Goal: Information Seeking & Learning: Check status

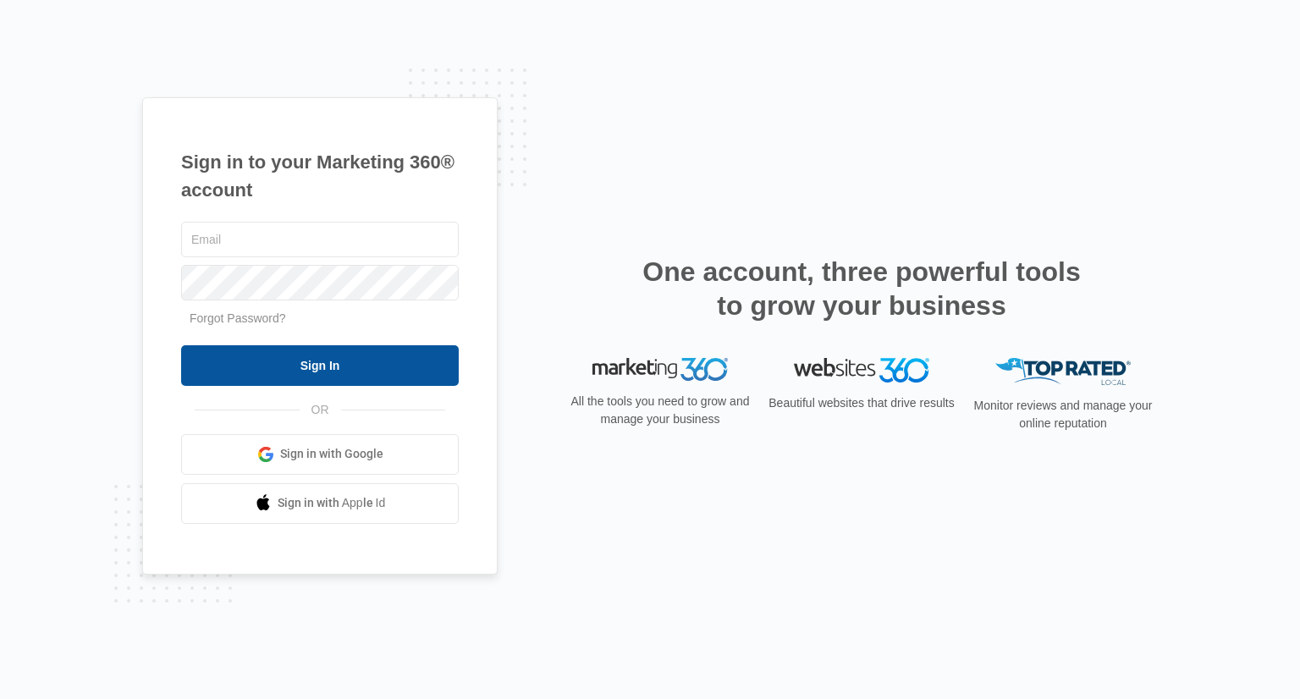
type input "[EMAIL_ADDRESS][DOMAIN_NAME]"
click at [318, 370] on input "Sign In" at bounding box center [320, 365] width 278 height 41
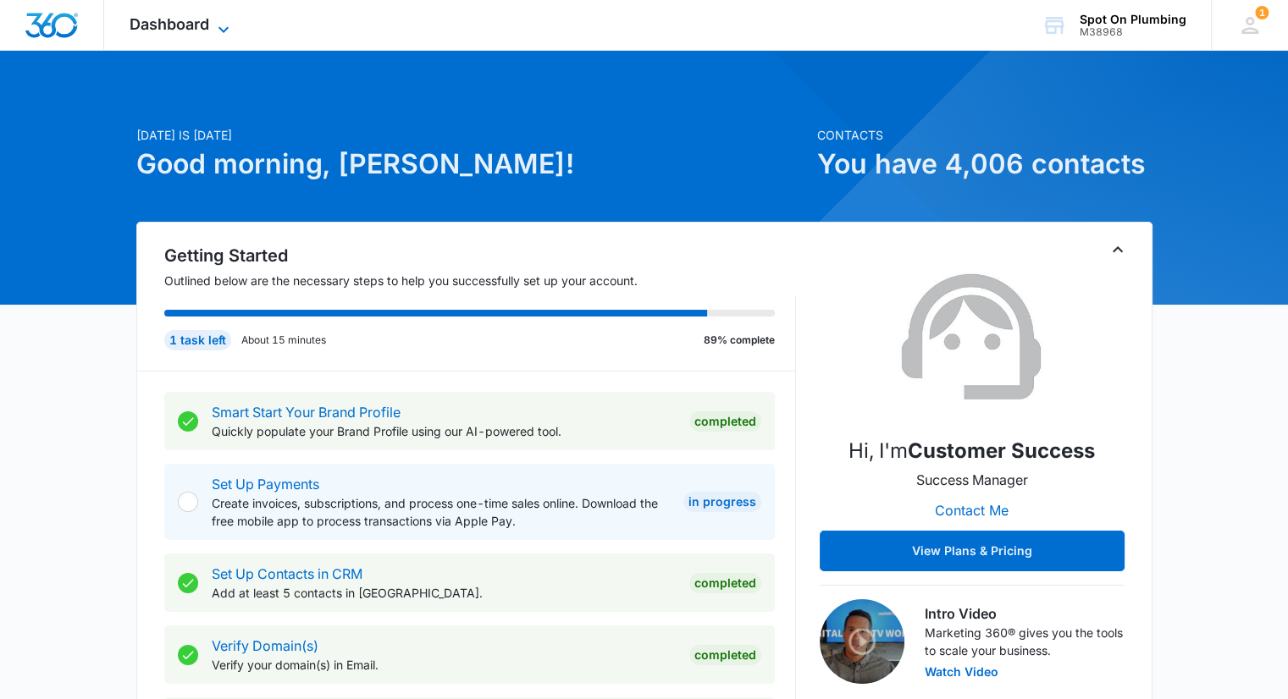
click at [208, 22] on span "Dashboard" at bounding box center [170, 24] width 80 height 18
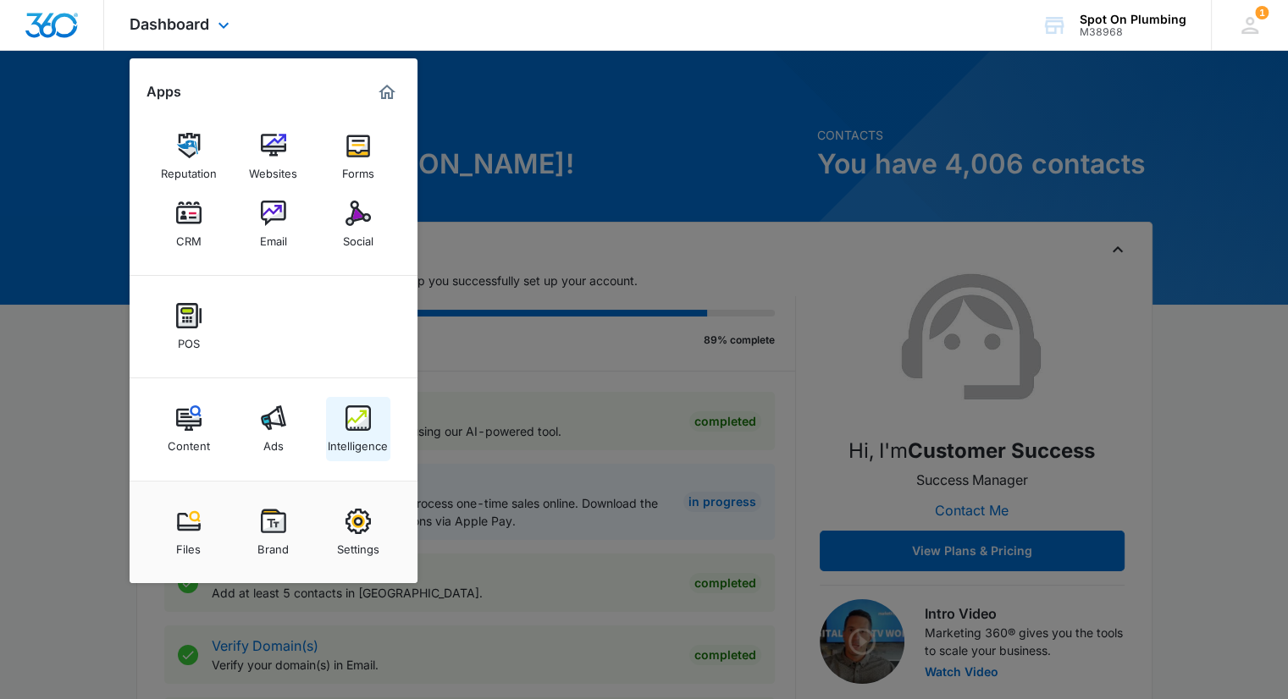
click at [355, 434] on div "Intelligence" at bounding box center [358, 442] width 60 height 22
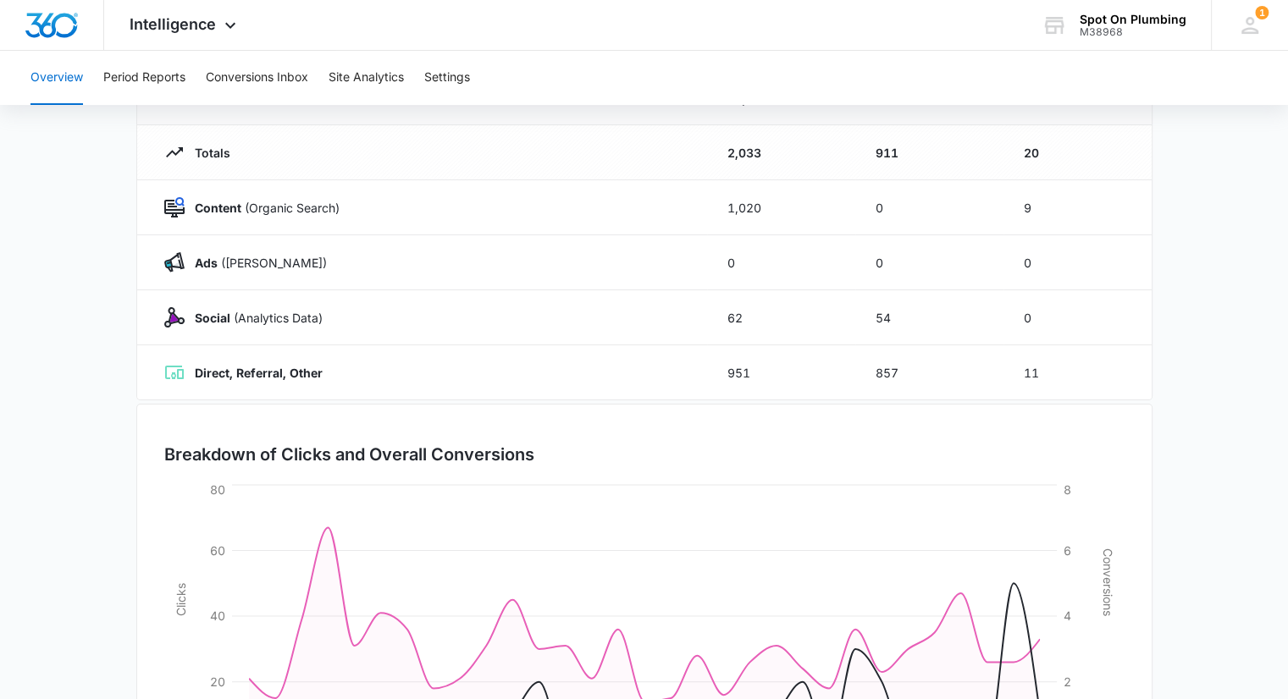
scroll to position [93, 0]
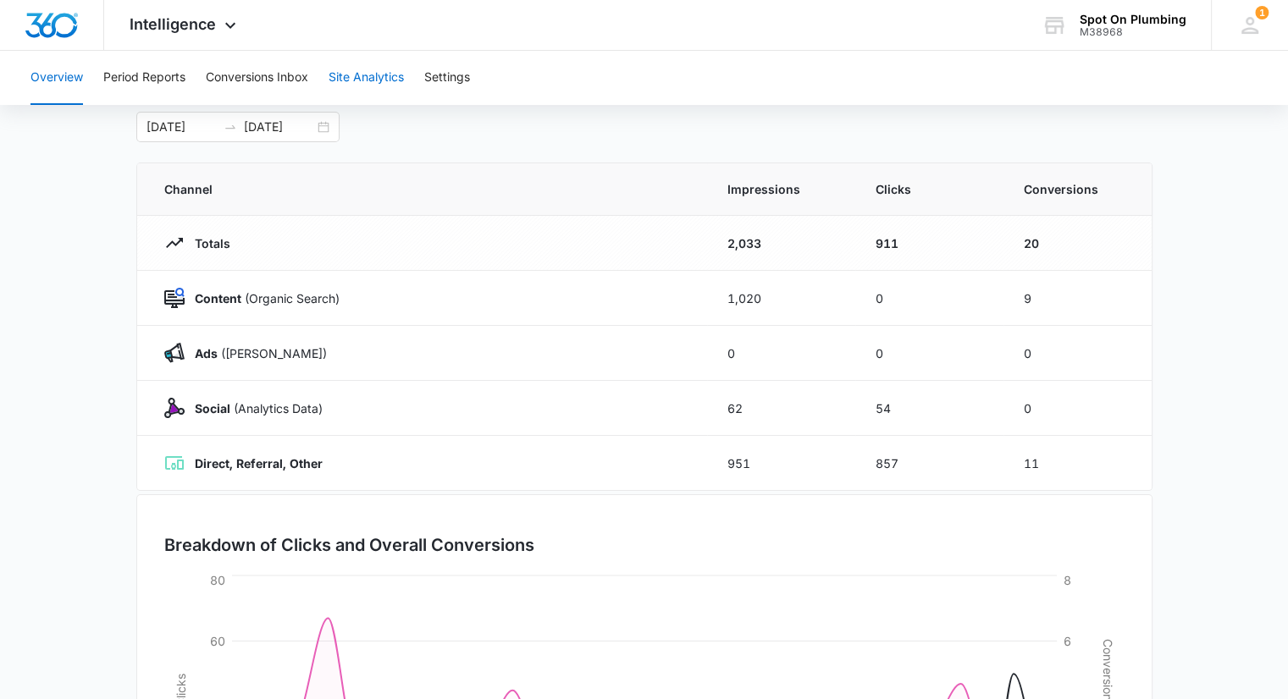
click at [378, 74] on button "Site Analytics" at bounding box center [365, 78] width 75 height 54
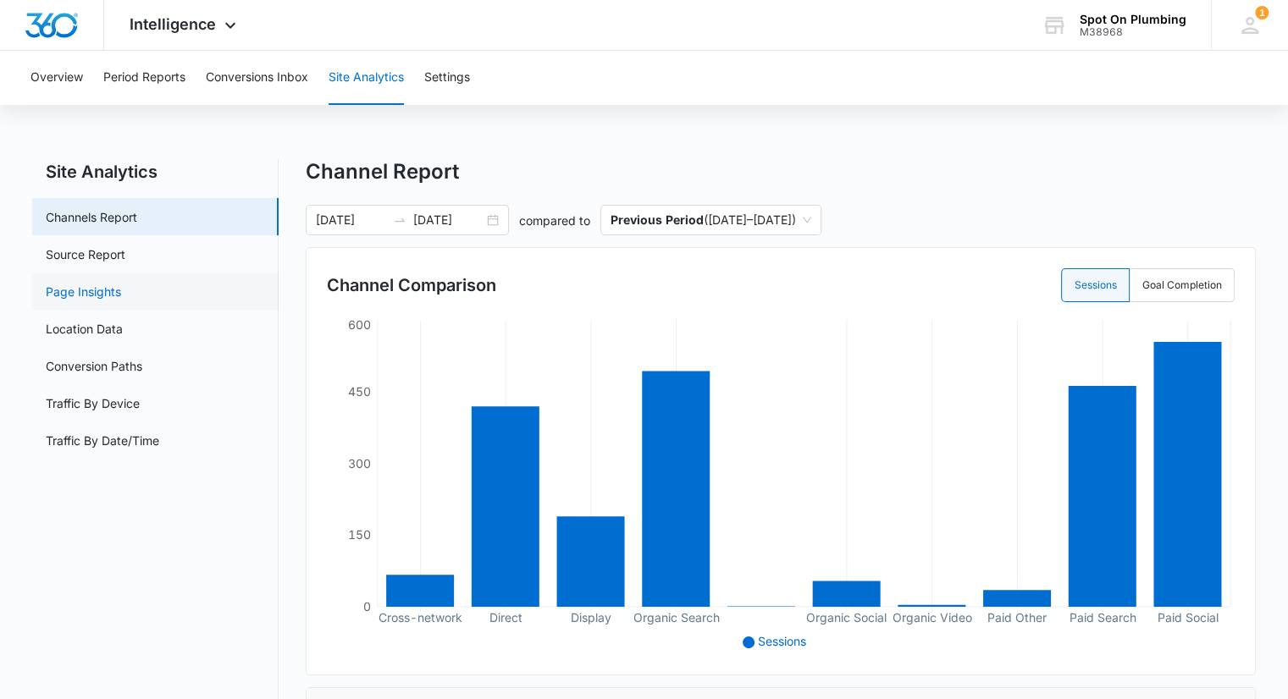
click at [101, 292] on link "Page Insights" at bounding box center [83, 292] width 75 height 18
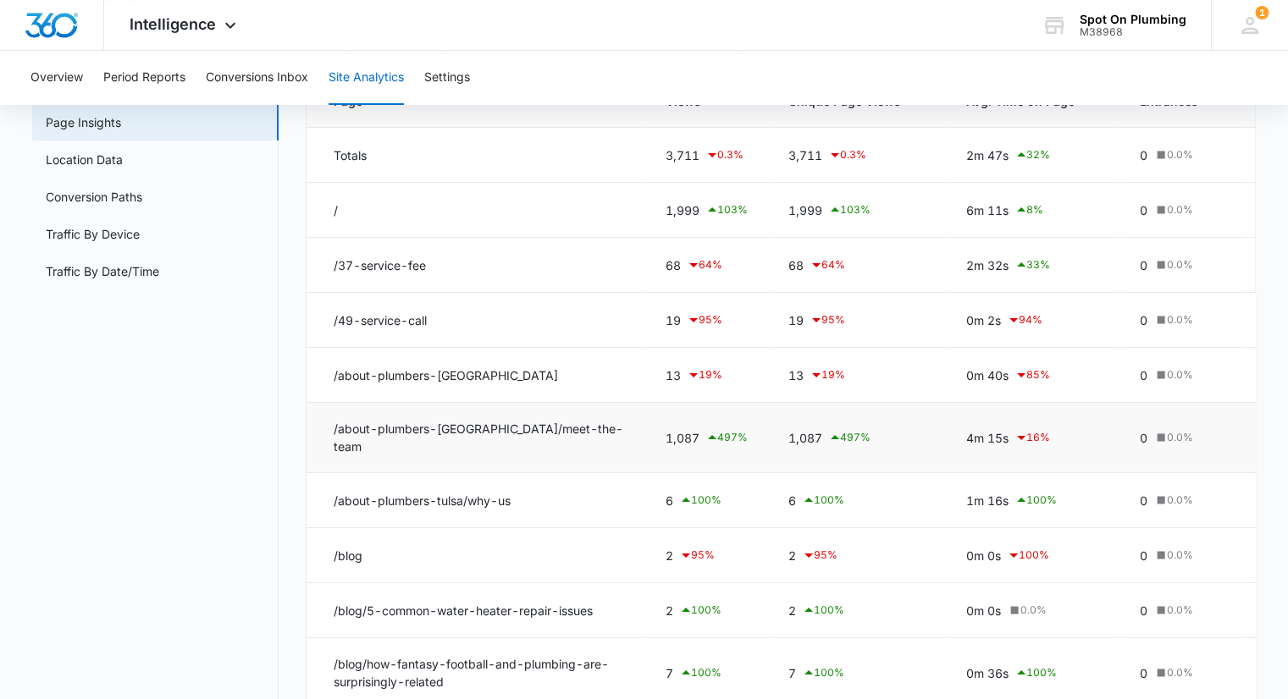
scroll to position [85, 0]
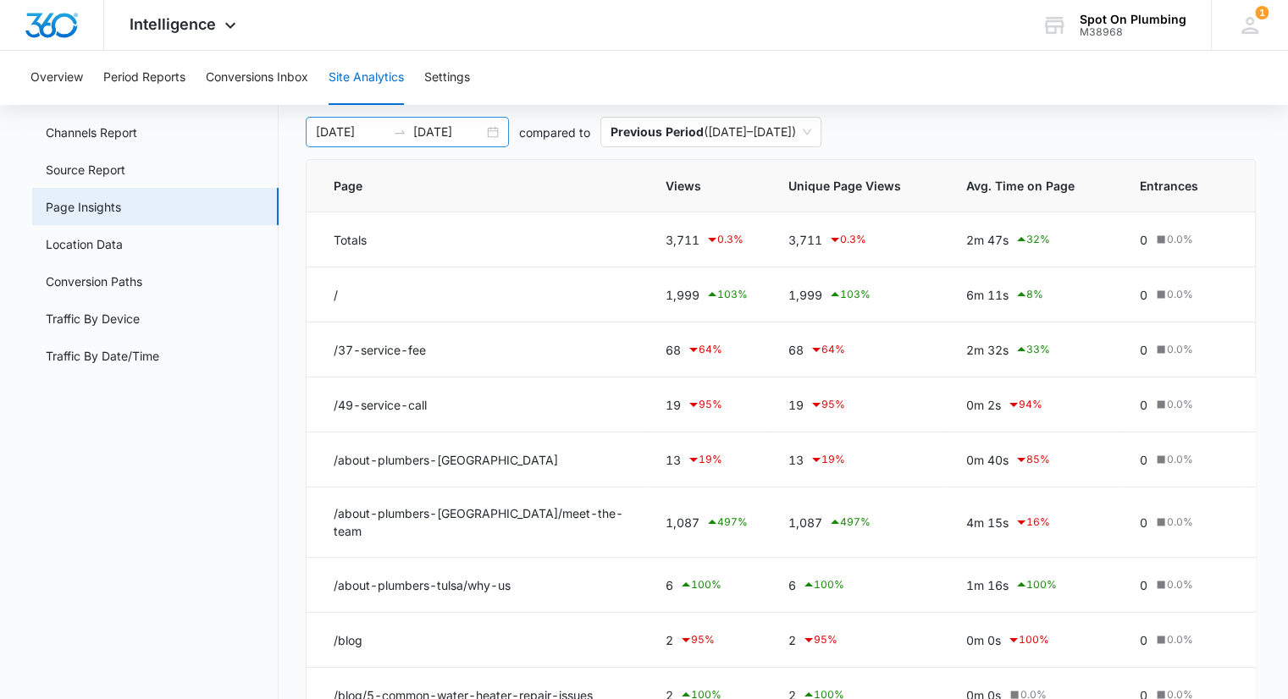
click at [491, 133] on div "[DATE] [DATE]" at bounding box center [407, 132] width 203 height 30
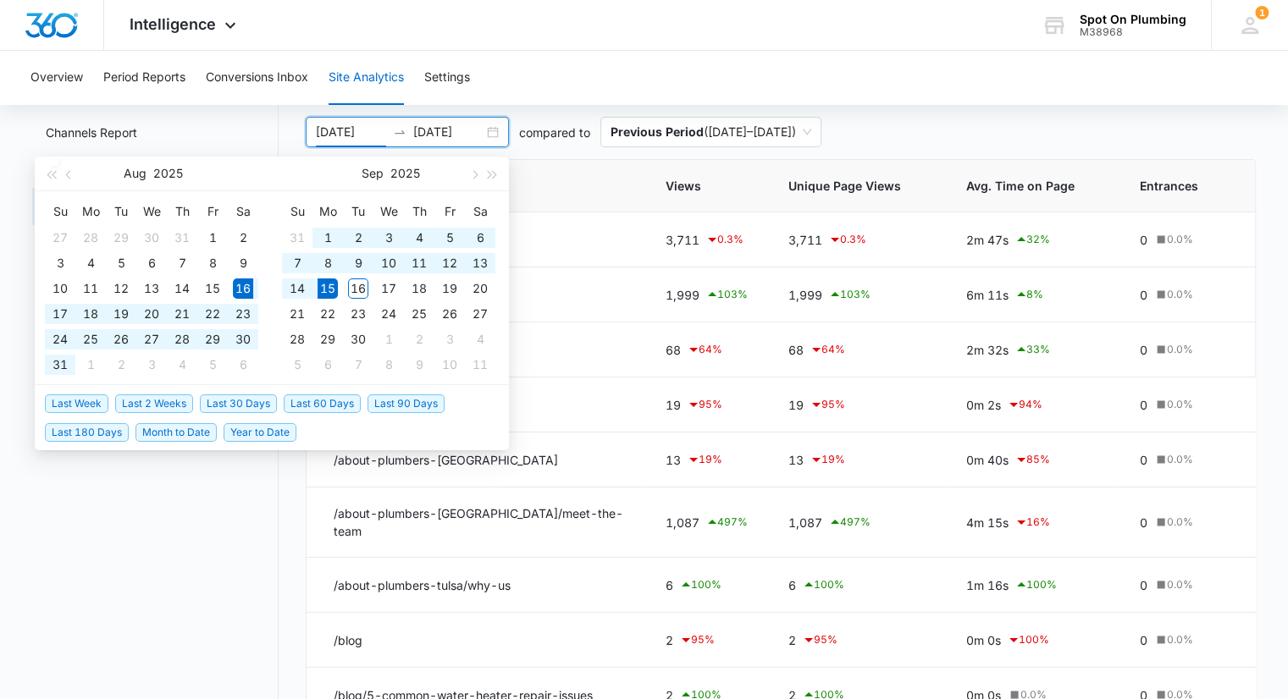
click at [227, 400] on span "Last 30 Days" at bounding box center [238, 403] width 77 height 19
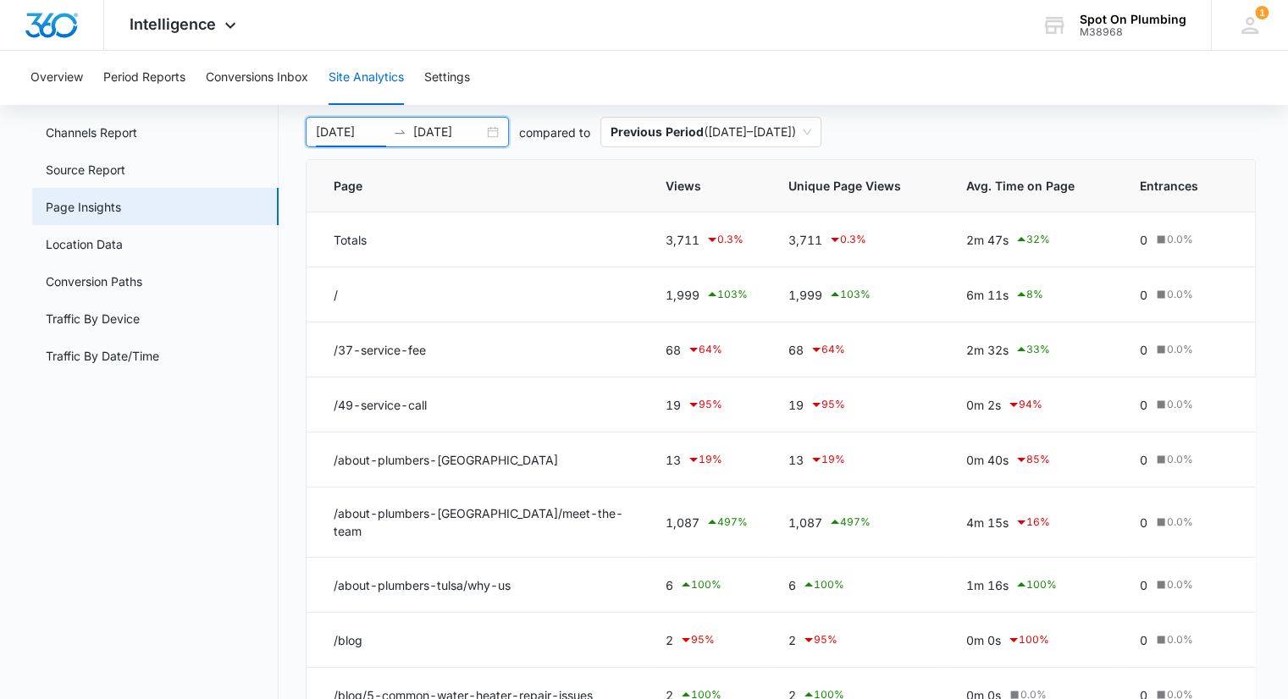
click at [492, 131] on div "[DATE] [DATE]" at bounding box center [407, 132] width 203 height 30
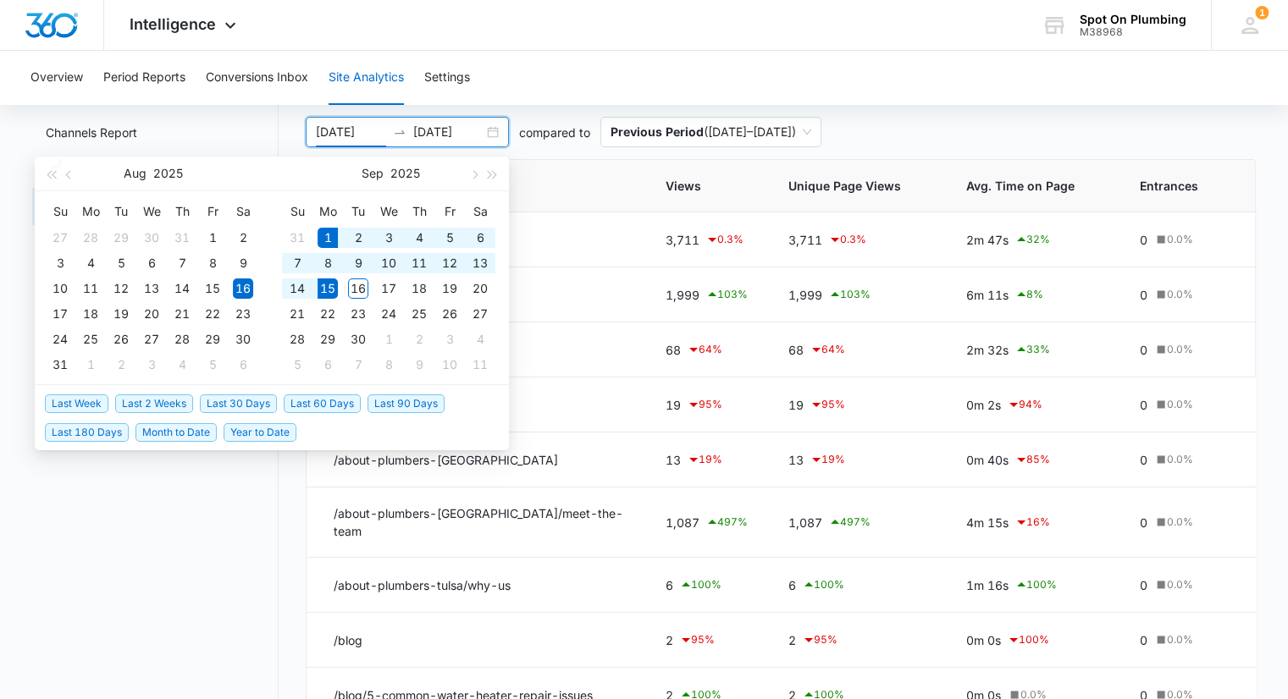
click at [174, 433] on span "Month to Date" at bounding box center [175, 432] width 81 height 19
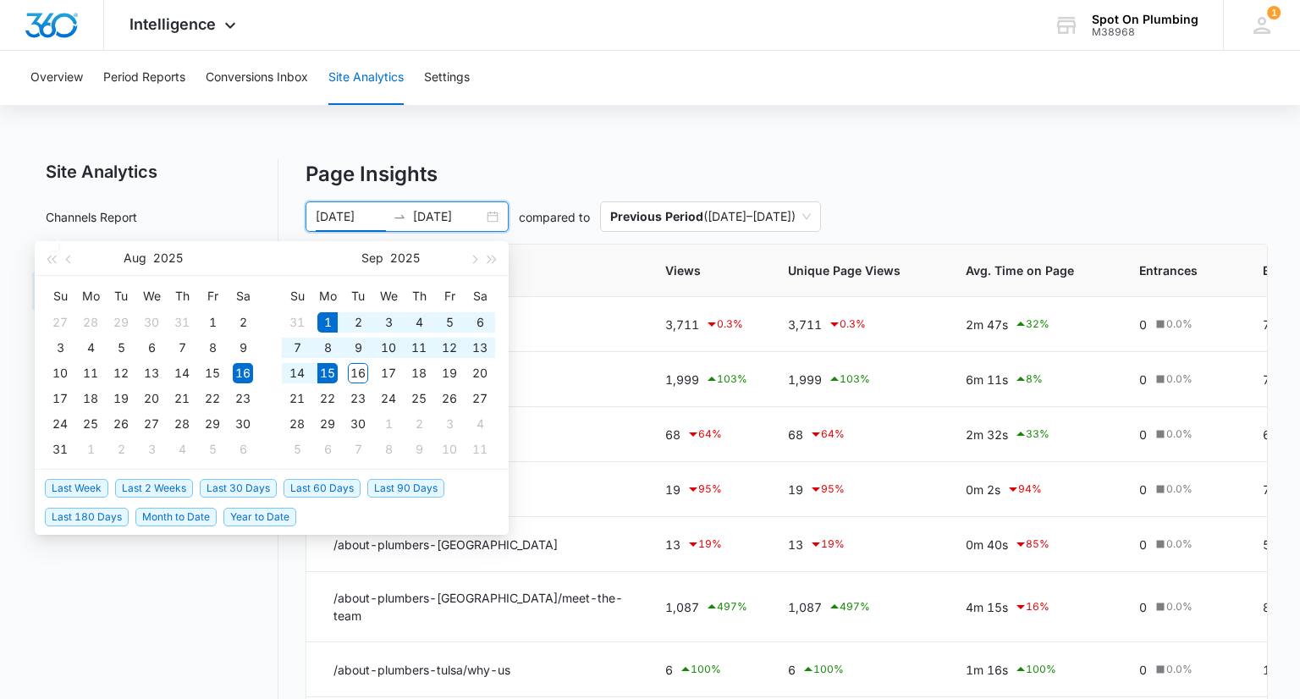
type input "[DATE]"
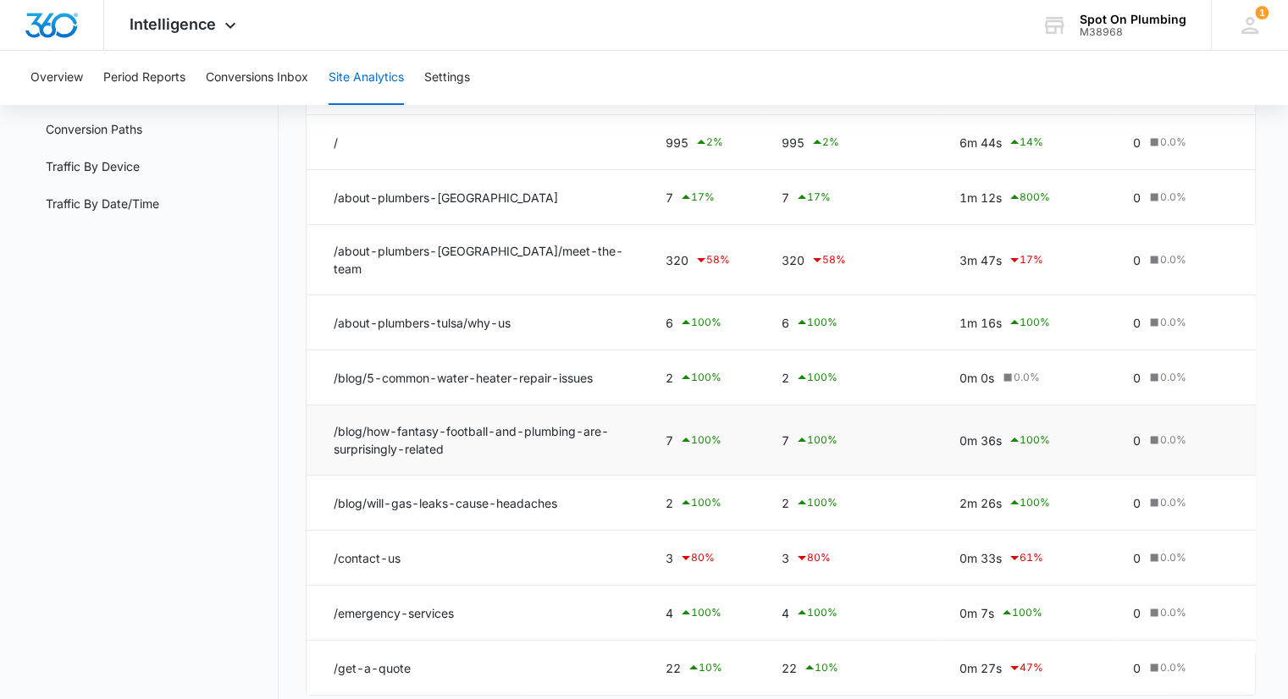
scroll to position [322, 0]
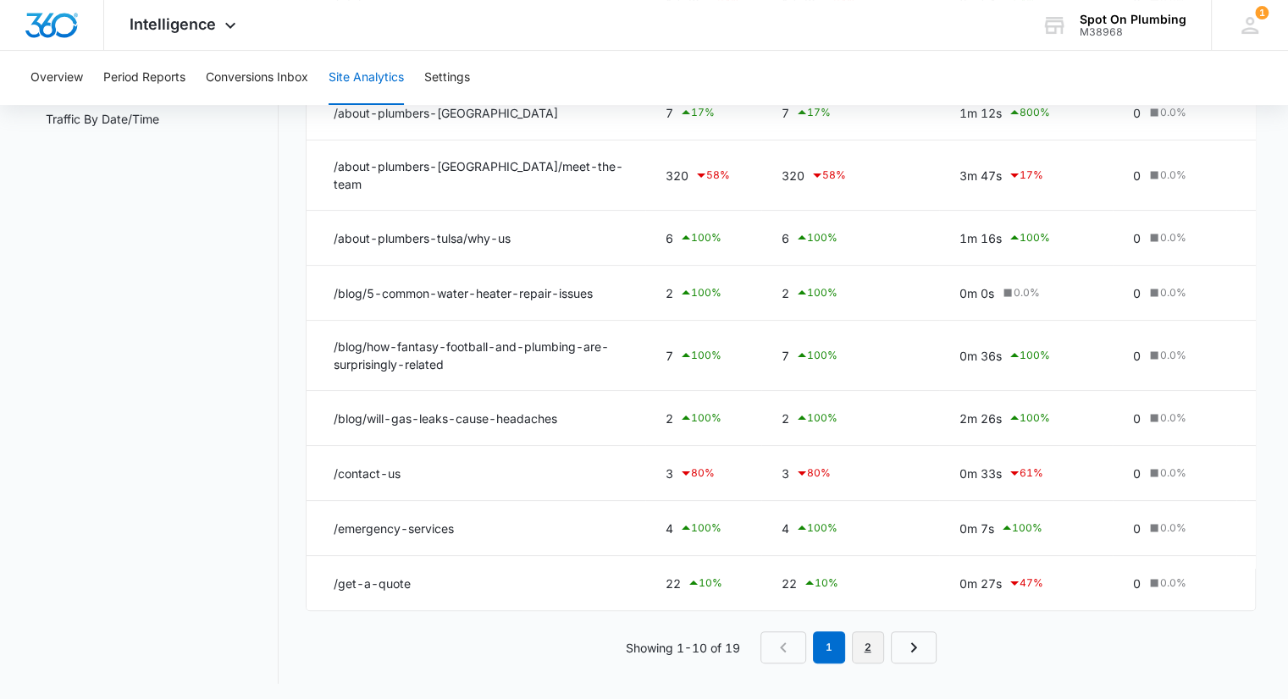
click at [864, 632] on link "2" at bounding box center [868, 648] width 32 height 32
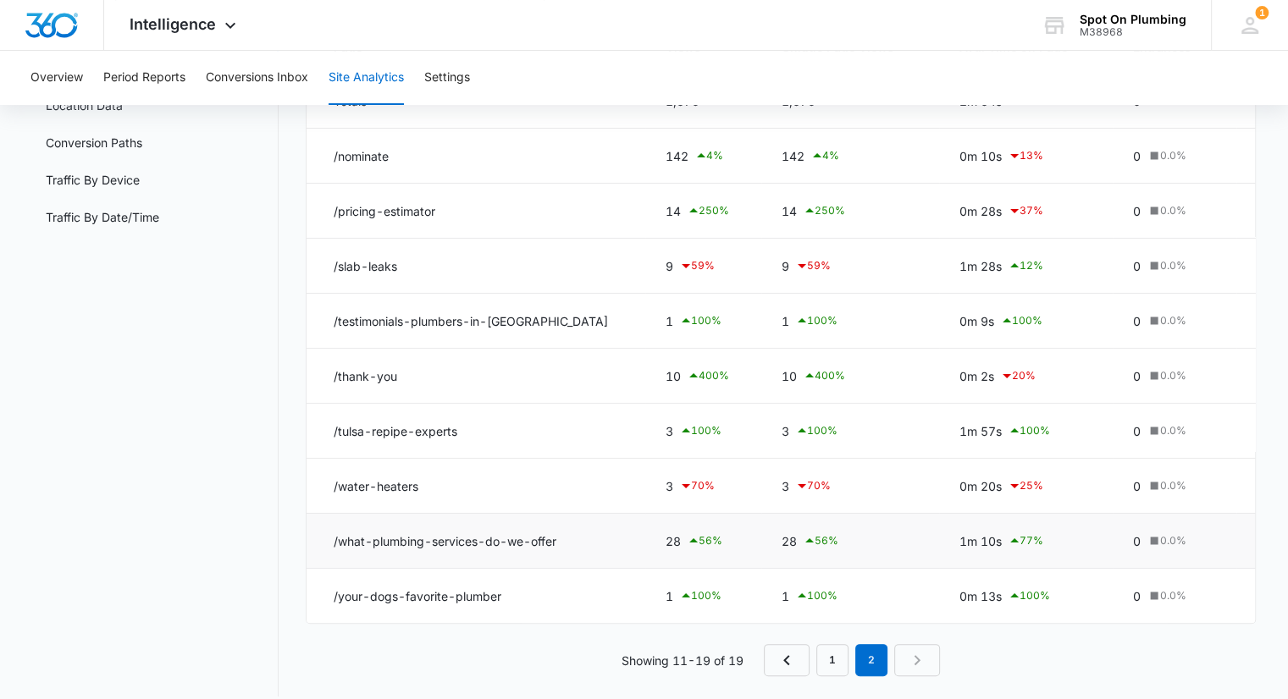
scroll to position [252, 0]
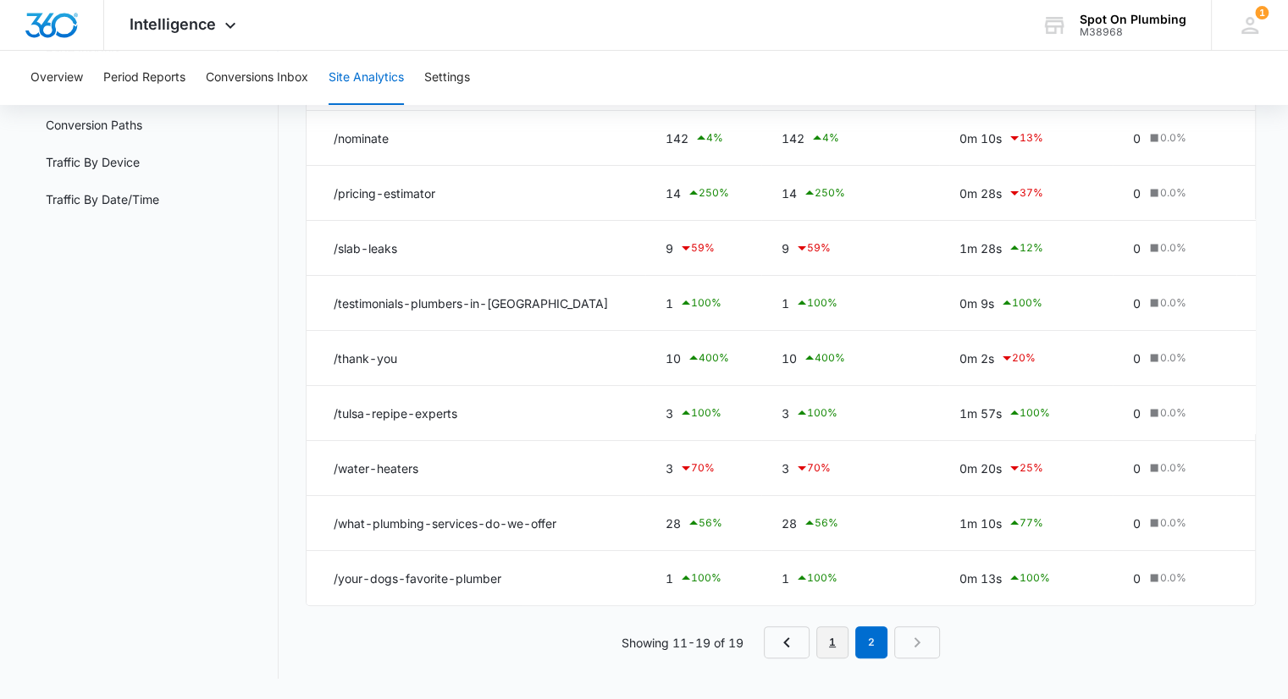
click at [836, 643] on link "1" at bounding box center [832, 642] width 32 height 32
